Goal: Find specific page/section: Find specific page/section

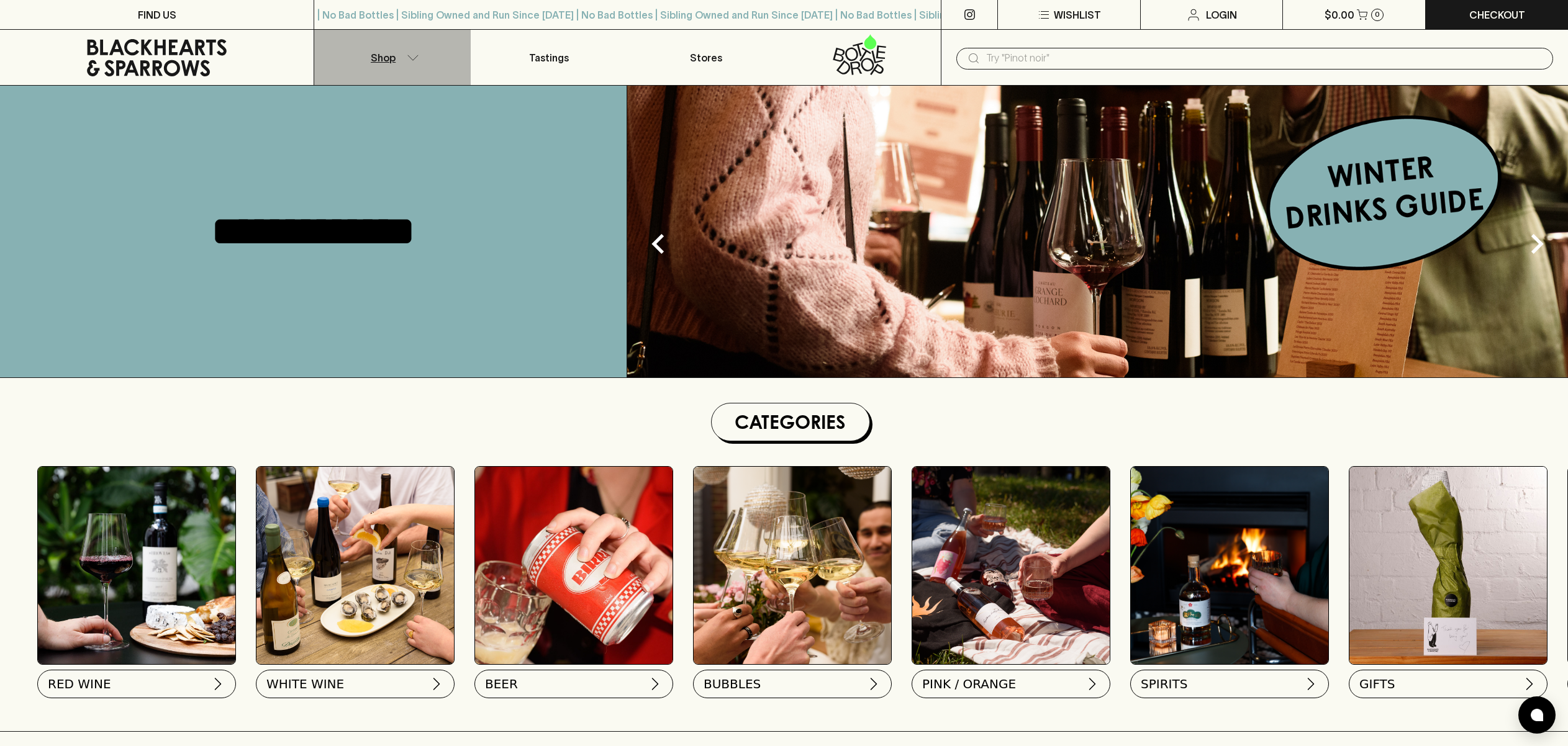
click at [379, 50] on p "Shop" at bounding box center [383, 57] width 25 height 15
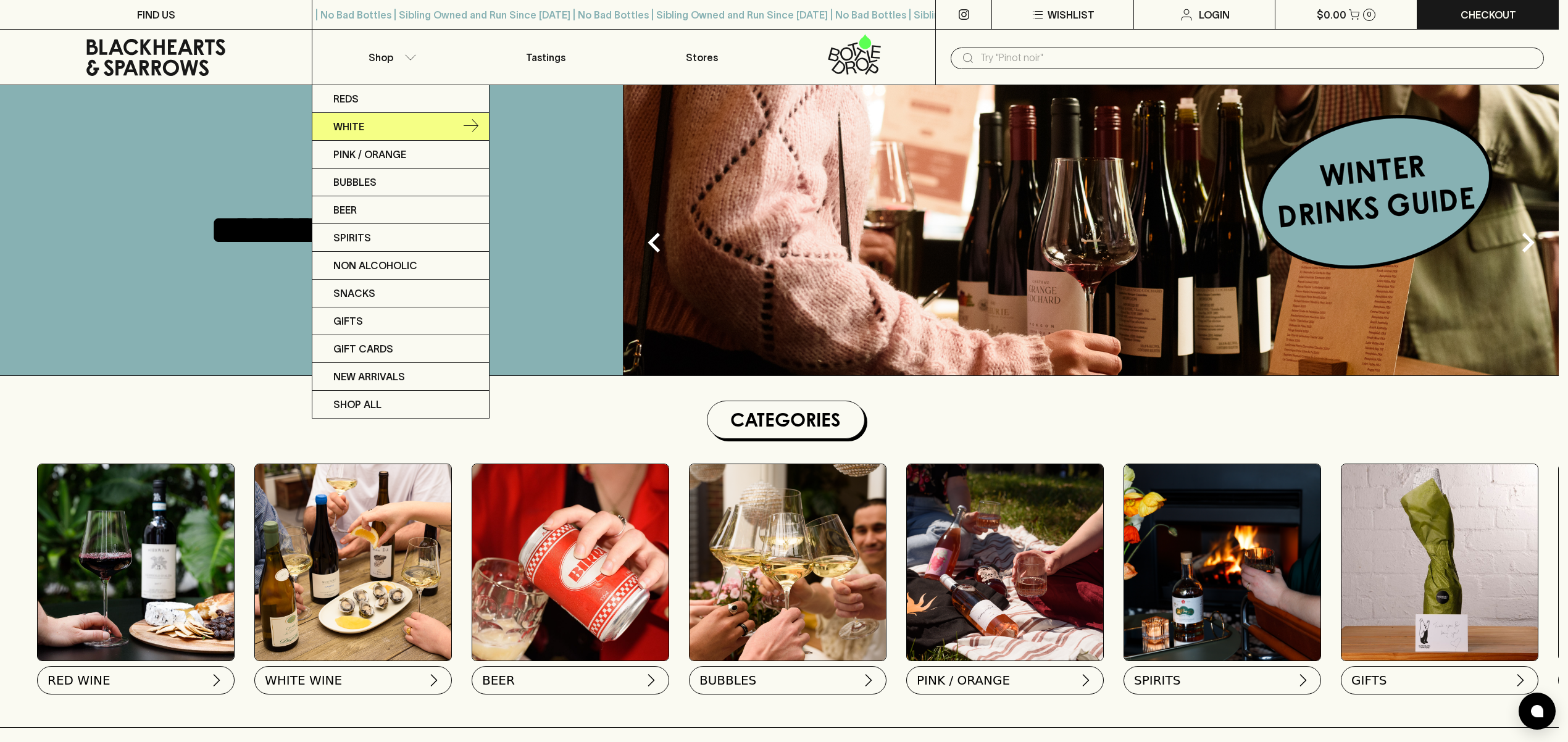
click at [391, 126] on link "White" at bounding box center [401, 127] width 177 height 28
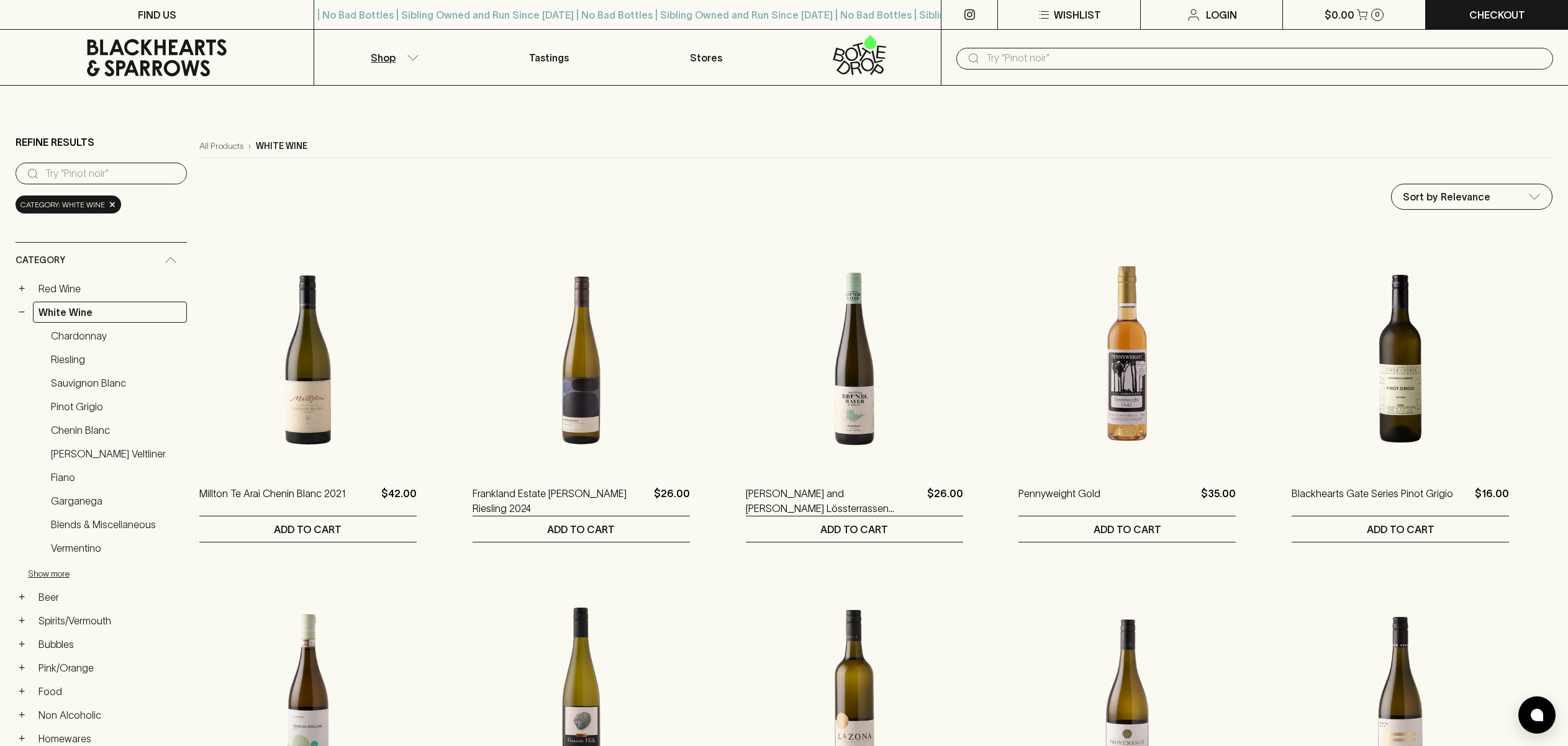
click at [224, 60] on icon at bounding box center [157, 58] width 295 height 37
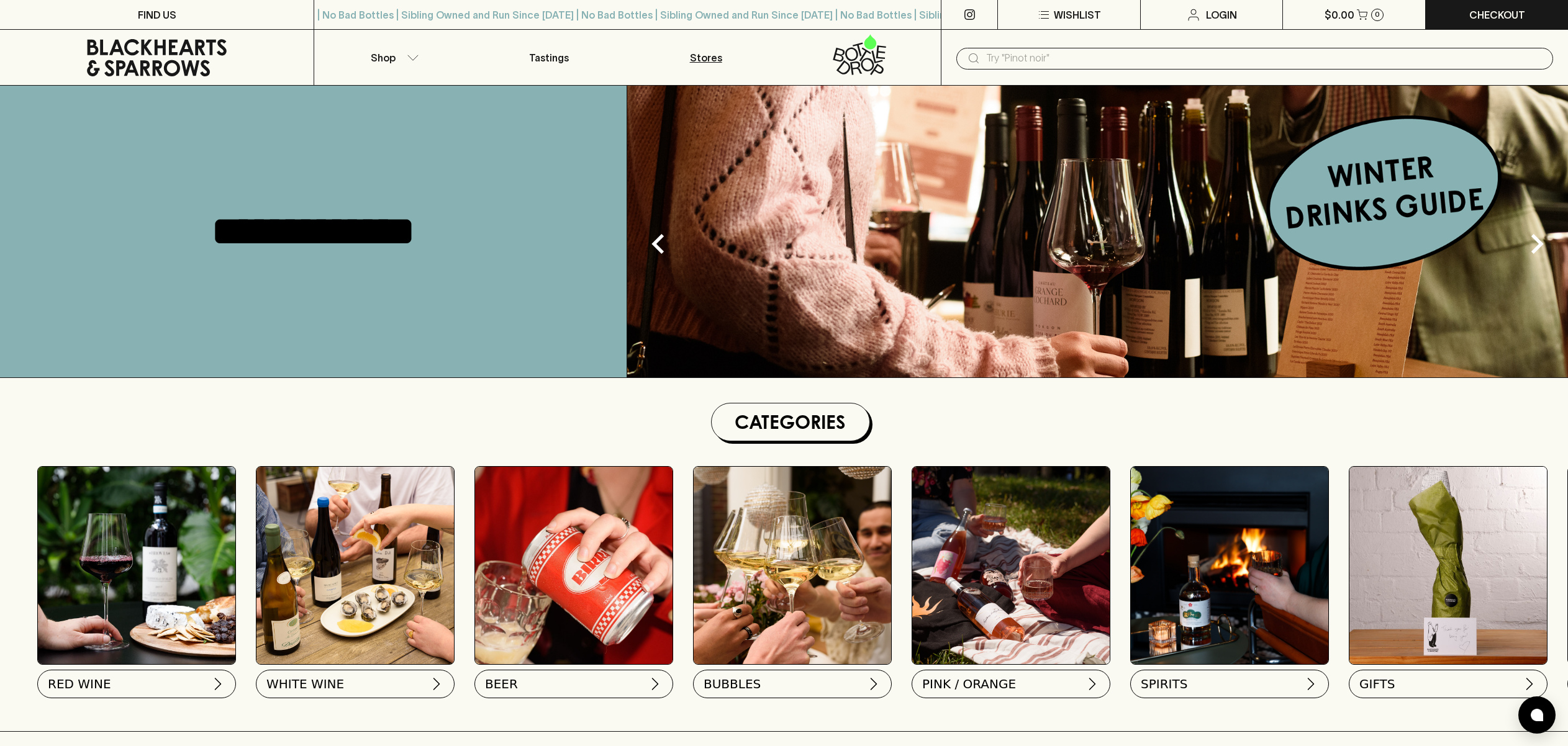
click at [680, 57] on link "Stores" at bounding box center [706, 57] width 157 height 55
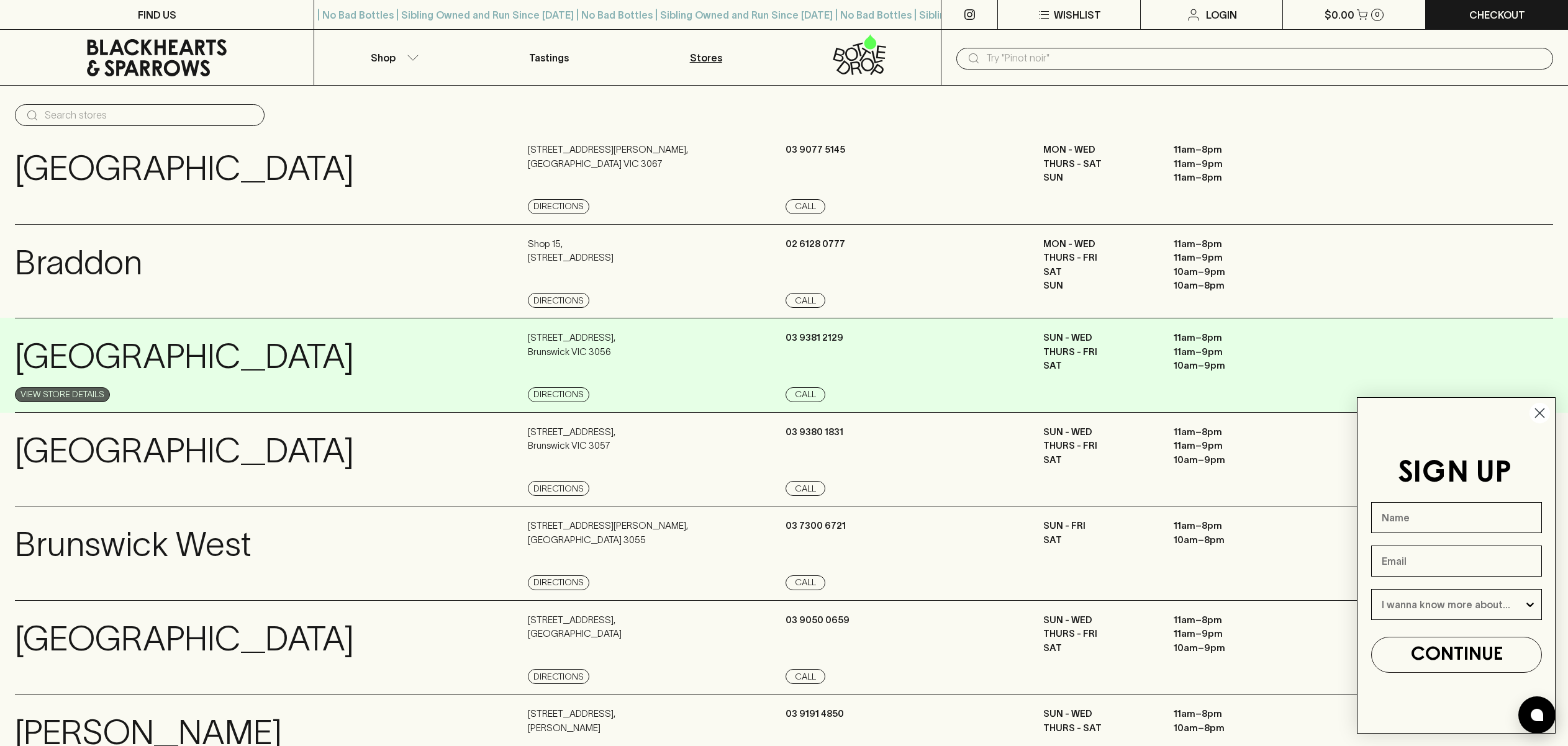
click at [56, 393] on link "View Store Details" at bounding box center [62, 395] width 95 height 15
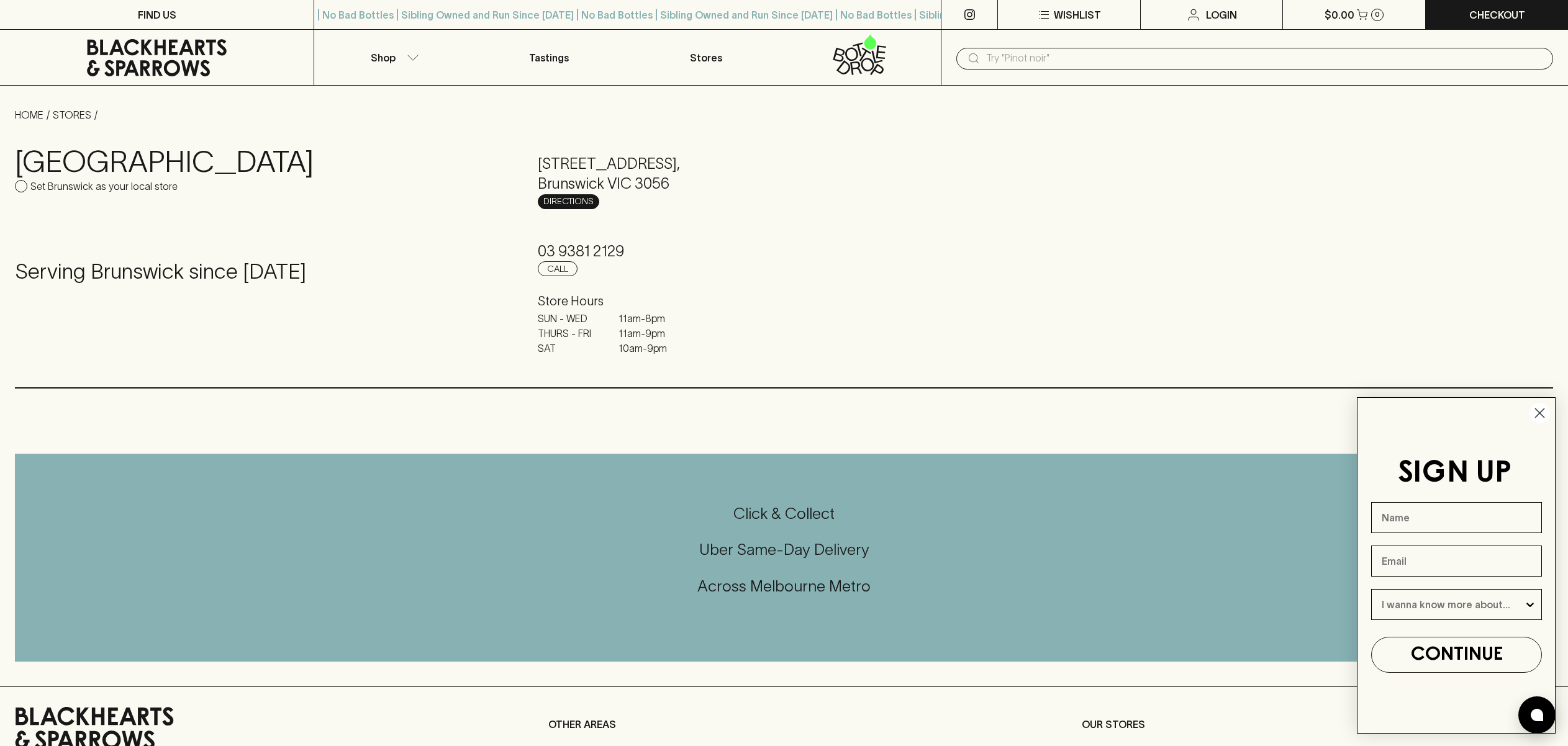
click at [552, 207] on link "Directions" at bounding box center [569, 201] width 62 height 15
